Goal: Navigation & Orientation: Find specific page/section

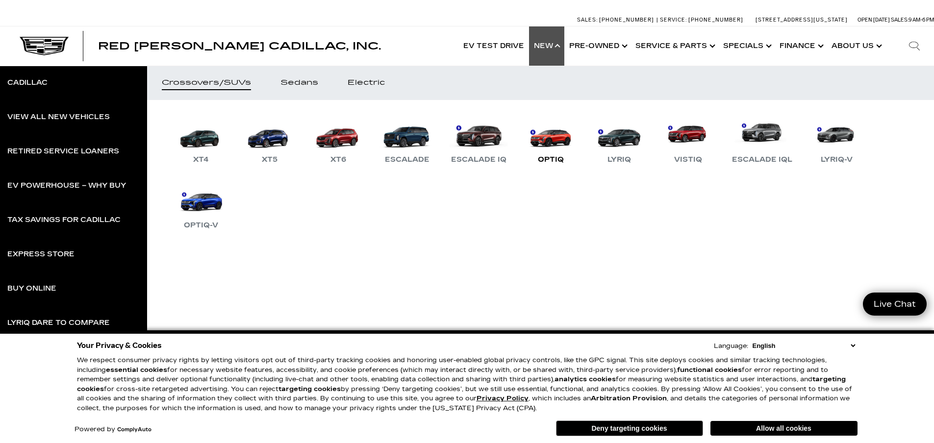
click at [560, 142] on link "OPTIQ" at bounding box center [550, 140] width 59 height 51
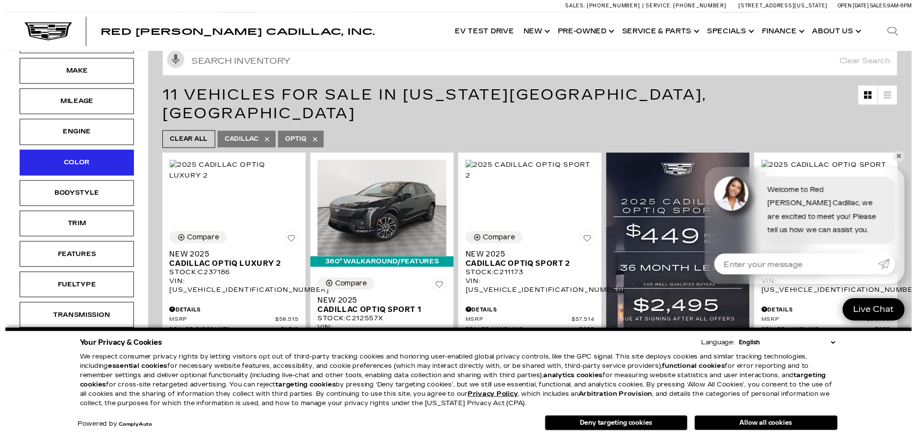
scroll to position [147, 0]
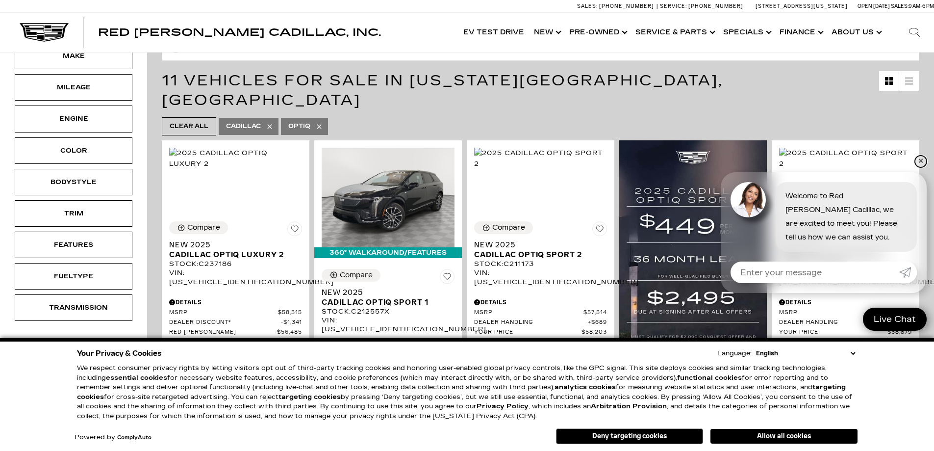
click at [920, 159] on link "✕" at bounding box center [921, 161] width 12 height 12
